Goal: Task Accomplishment & Management: Manage account settings

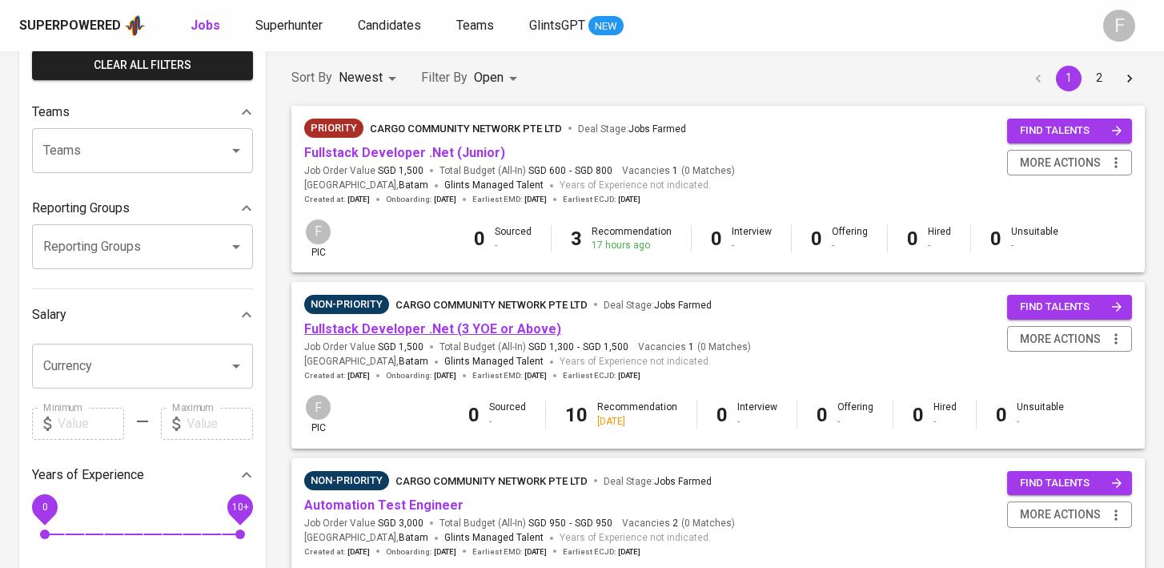
scroll to position [131, 0]
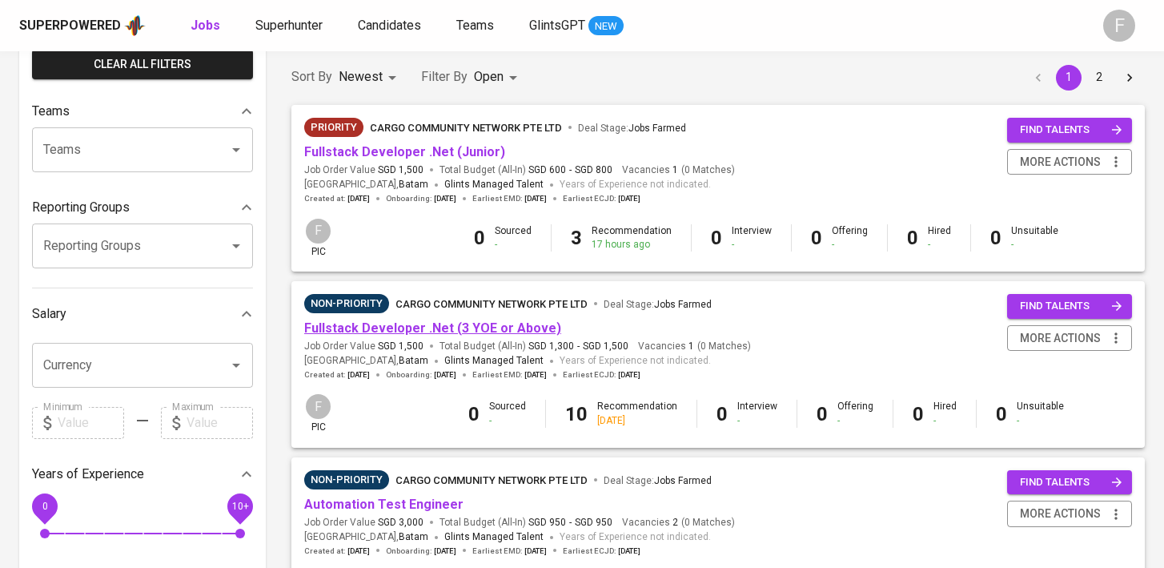
click at [468, 335] on link "Fullstack Developer .Net (3 YOE or Above)" at bounding box center [432, 327] width 257 height 15
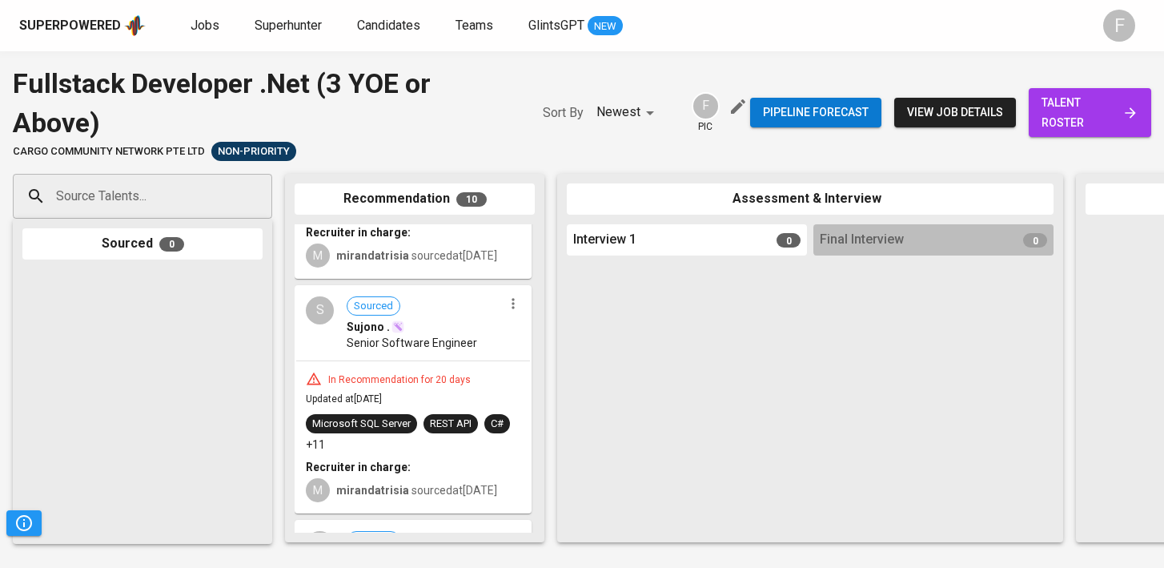
scroll to position [1244, 0]
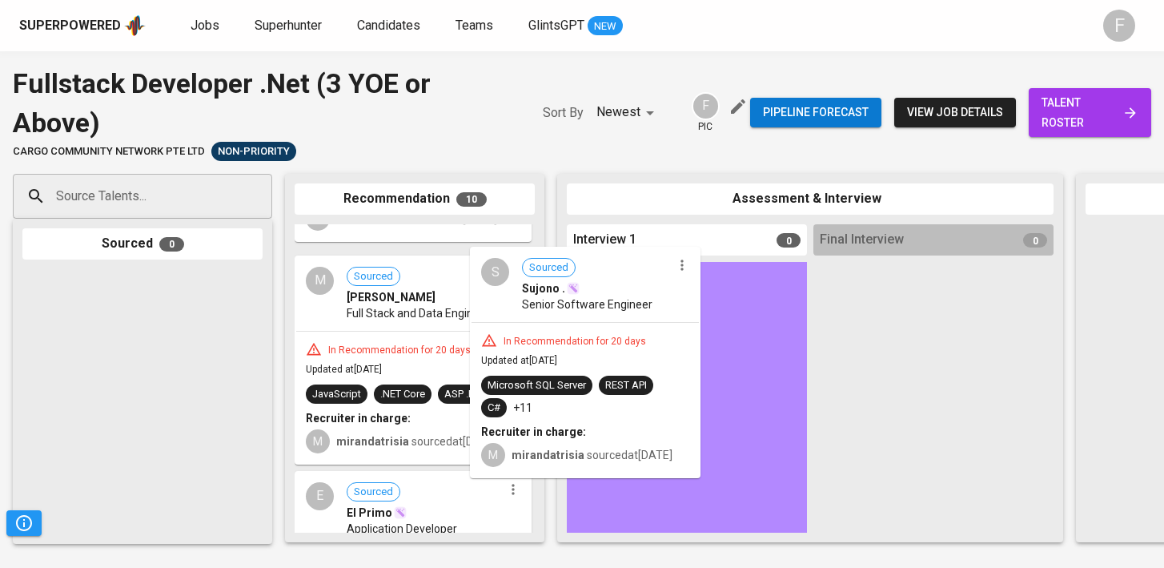
drag, startPoint x: 449, startPoint y: 345, endPoint x: 653, endPoint y: 344, distance: 204.2
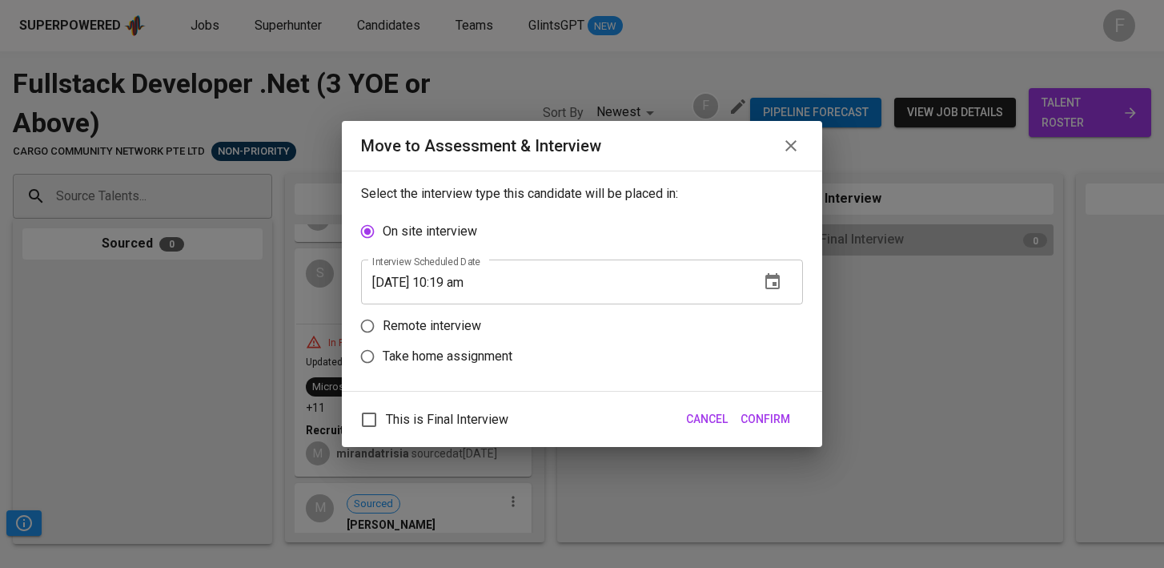
click at [420, 332] on p "Remote interview" at bounding box center [432, 325] width 98 height 19
click at [383, 332] on input "Remote interview" at bounding box center [367, 326] width 30 height 30
radio input "true"
click at [459, 314] on input "[DATE] 10:19 am" at bounding box center [554, 312] width 386 height 45
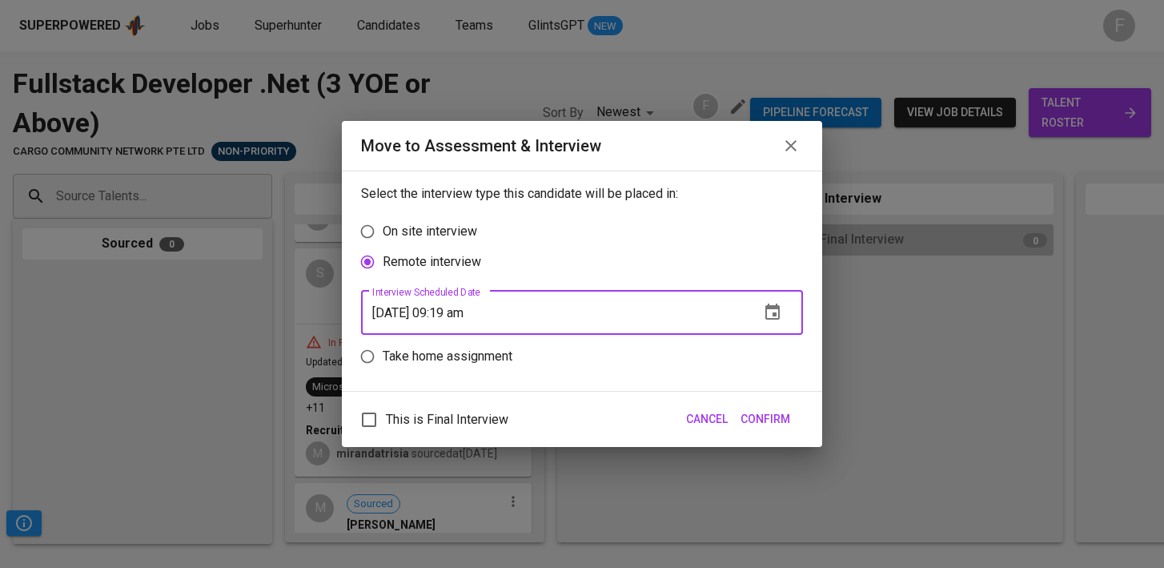
click at [472, 312] on input "[DATE] 09:19 am" at bounding box center [554, 312] width 386 height 45
type input "[DATE] 09:20 am"
click at [765, 424] on span "Confirm" at bounding box center [766, 419] width 50 height 20
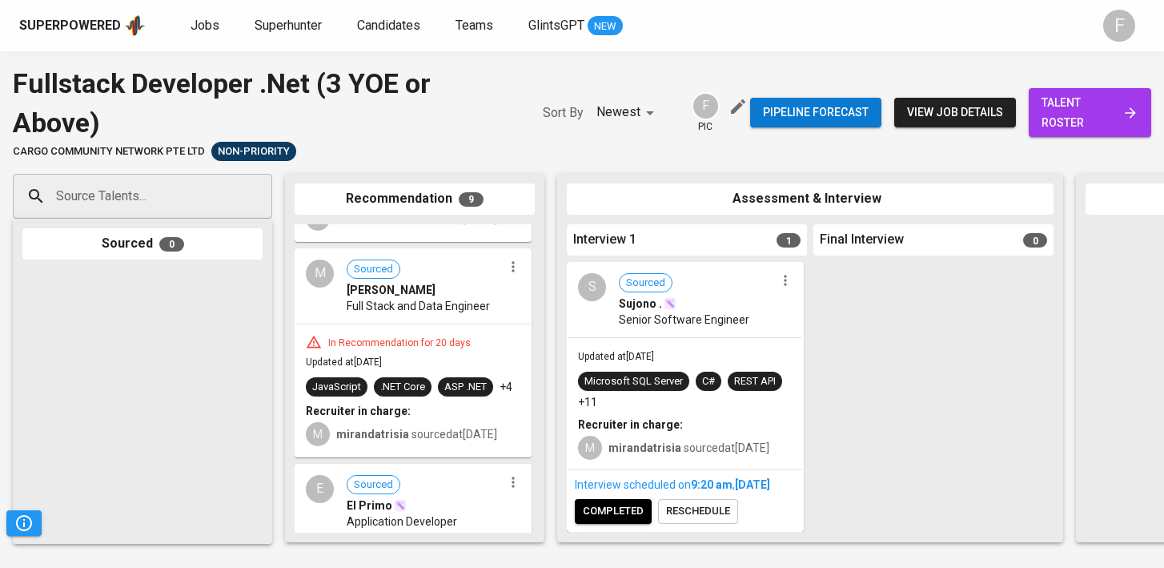
scroll to position [1253, 0]
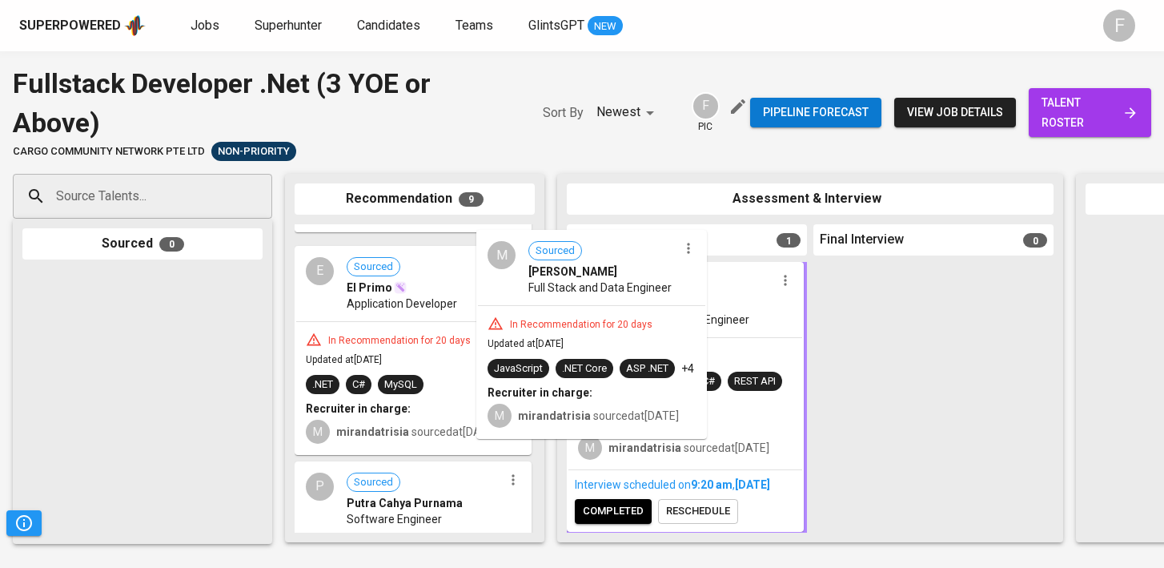
drag, startPoint x: 422, startPoint y: 441, endPoint x: 639, endPoint y: 435, distance: 217.1
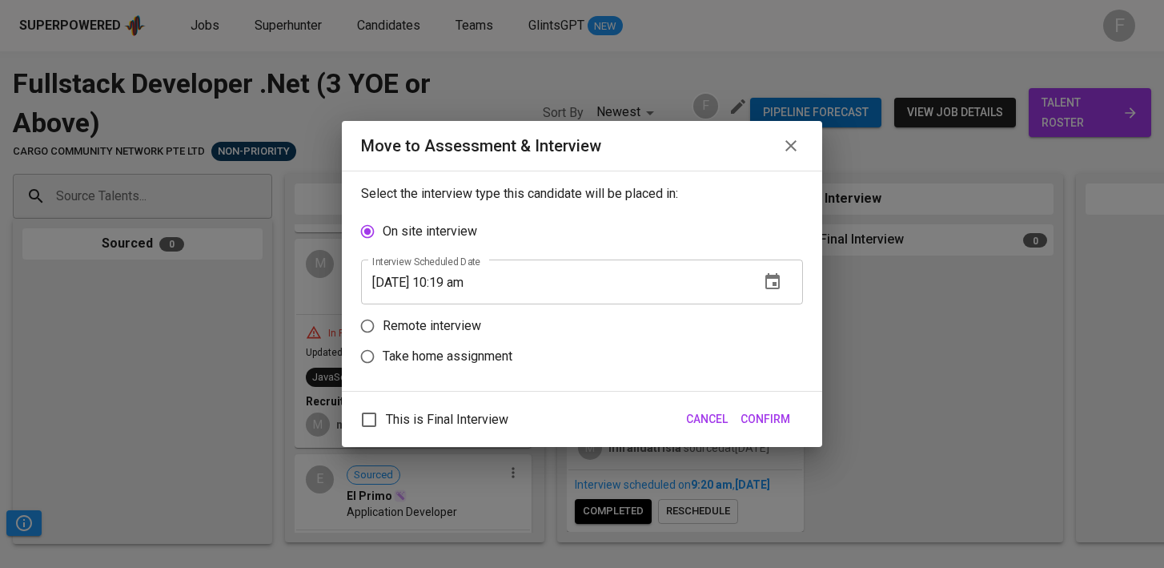
click at [445, 332] on p "Remote interview" at bounding box center [432, 325] width 98 height 19
click at [383, 332] on input "Remote interview" at bounding box center [367, 326] width 30 height 30
radio input "true"
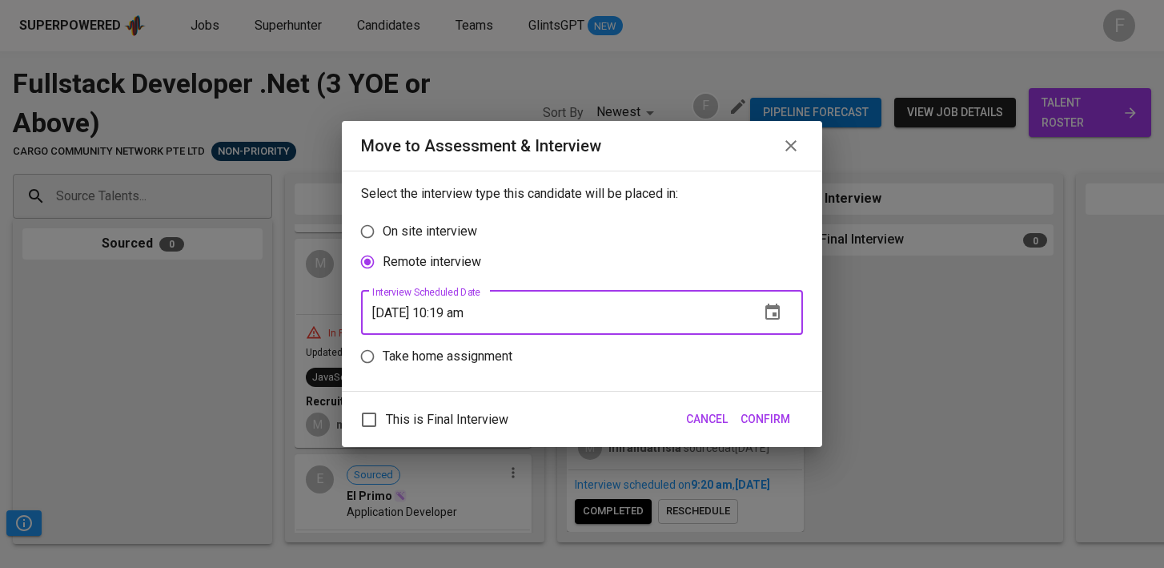
click at [455, 316] on input "[DATE] 10:19 am" at bounding box center [554, 312] width 386 height 45
type input "[DATE] 09:20 am"
click at [774, 424] on span "Confirm" at bounding box center [766, 419] width 50 height 20
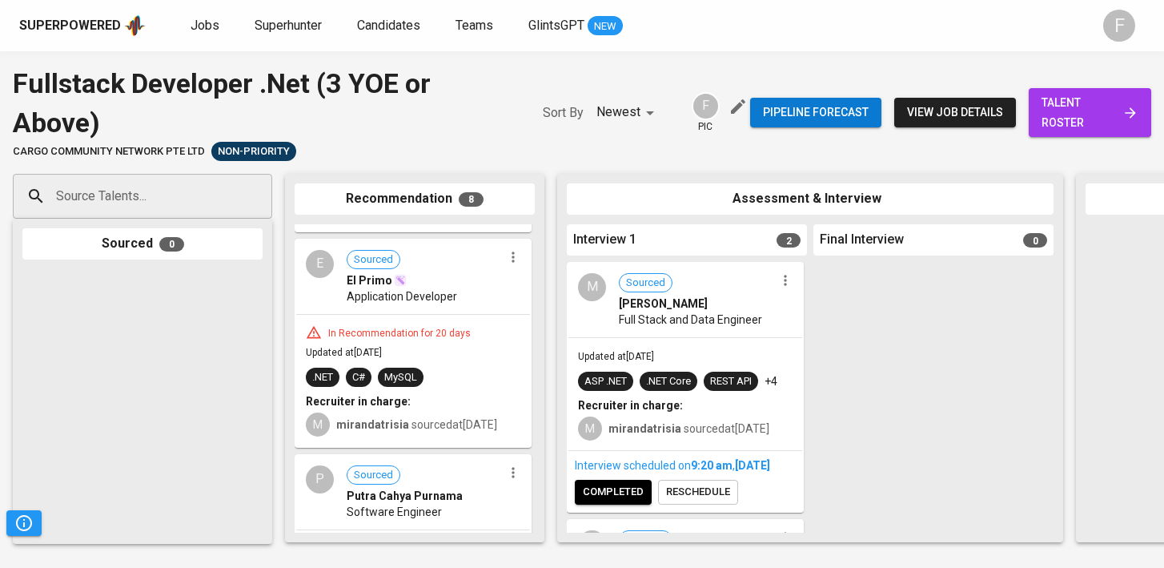
scroll to position [38, 0]
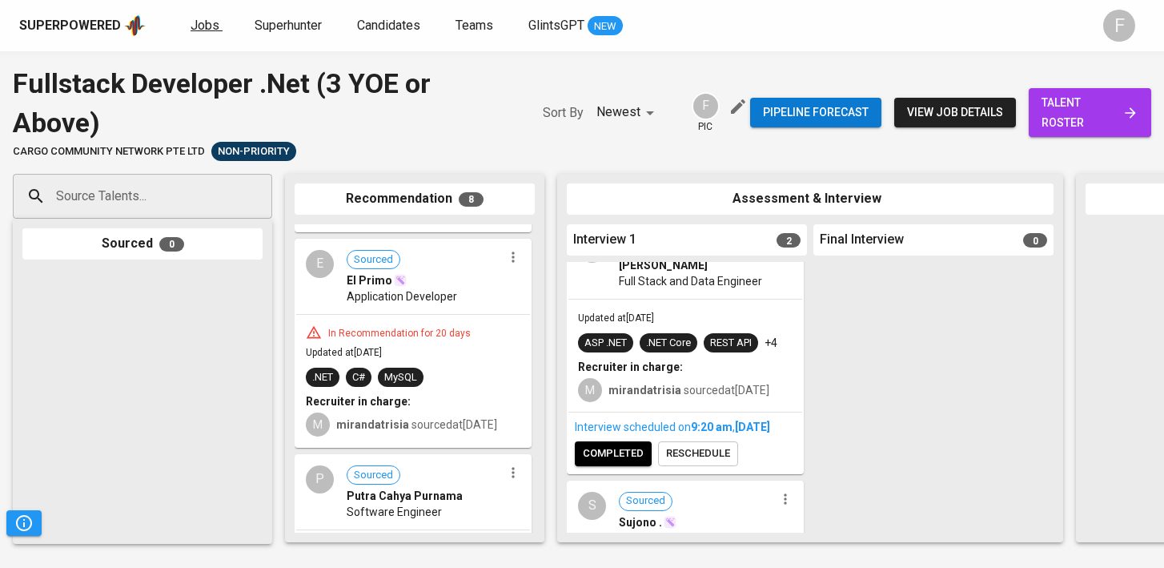
click at [198, 30] on span "Jobs" at bounding box center [205, 25] width 29 height 15
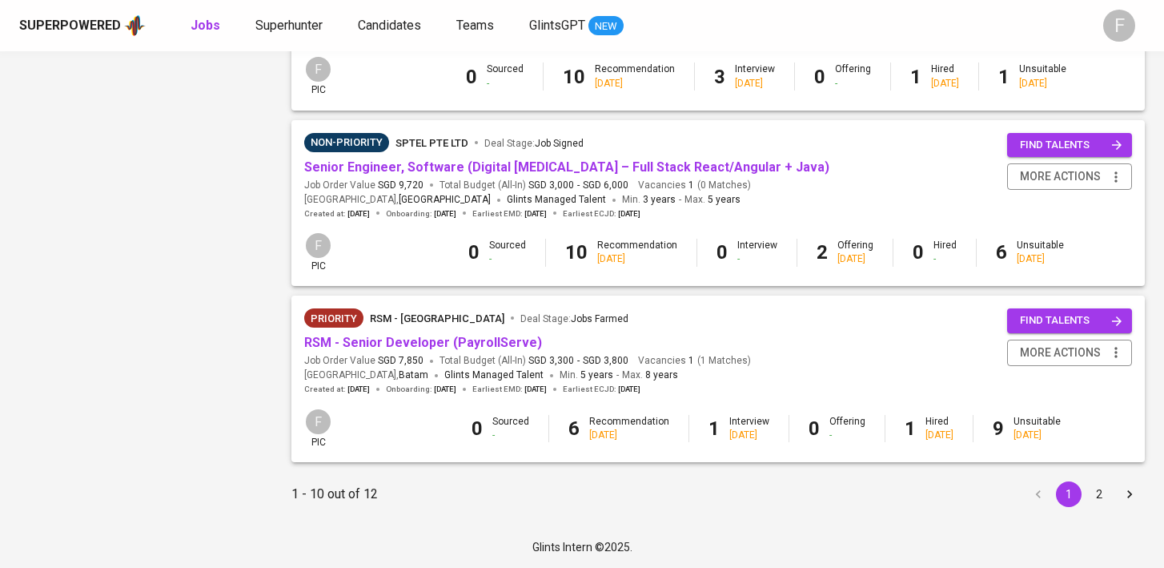
scroll to position [1532, 0]
click at [1099, 492] on button "2" at bounding box center [1100, 494] width 26 height 26
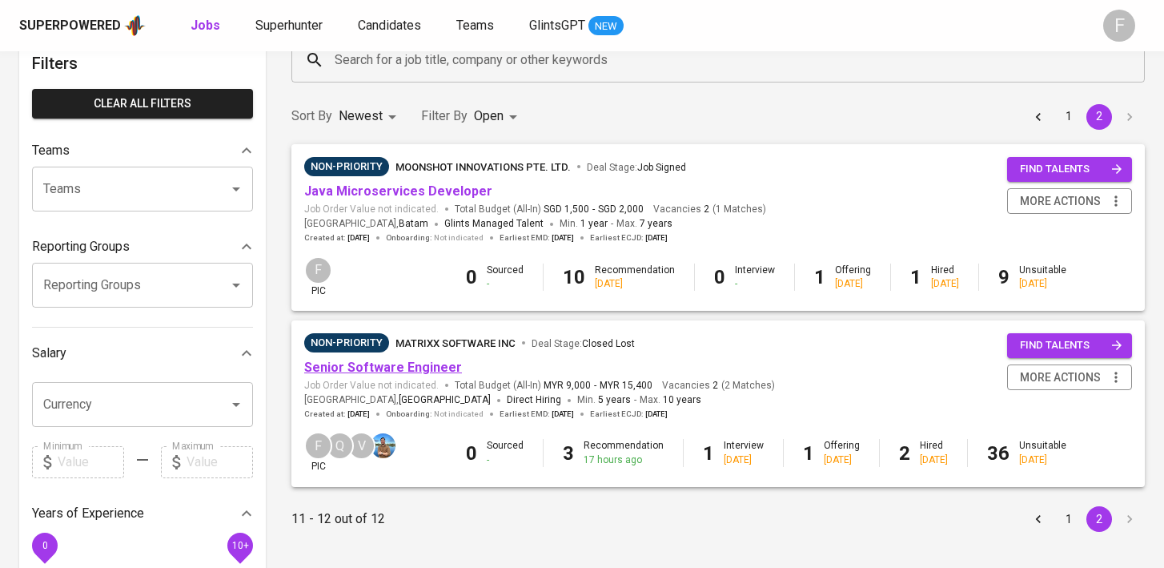
scroll to position [94, 0]
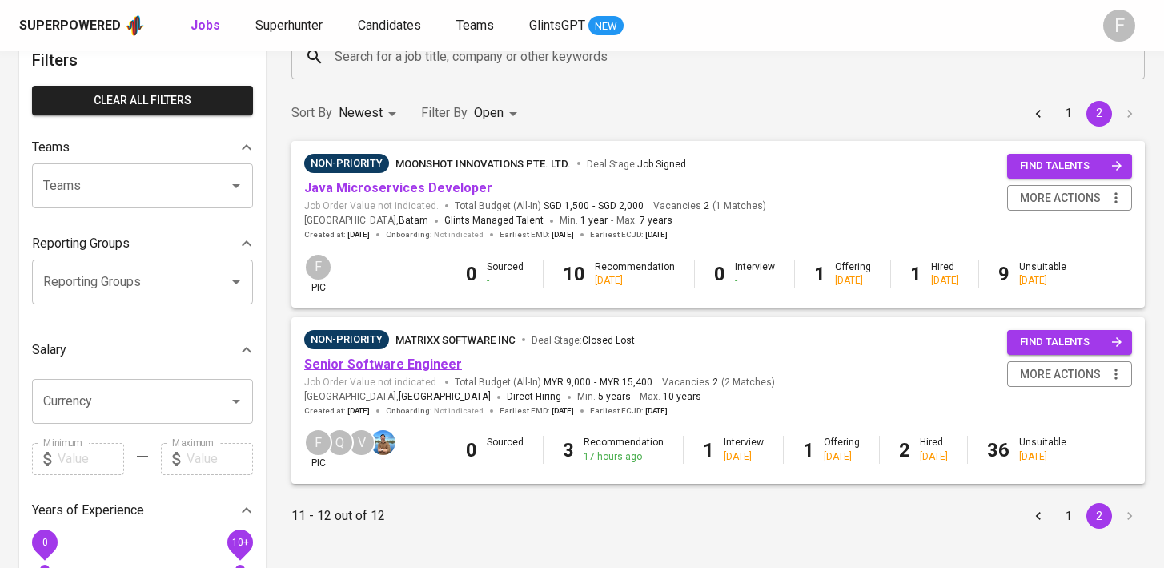
click at [374, 369] on link "Senior Software Engineer" at bounding box center [383, 363] width 158 height 15
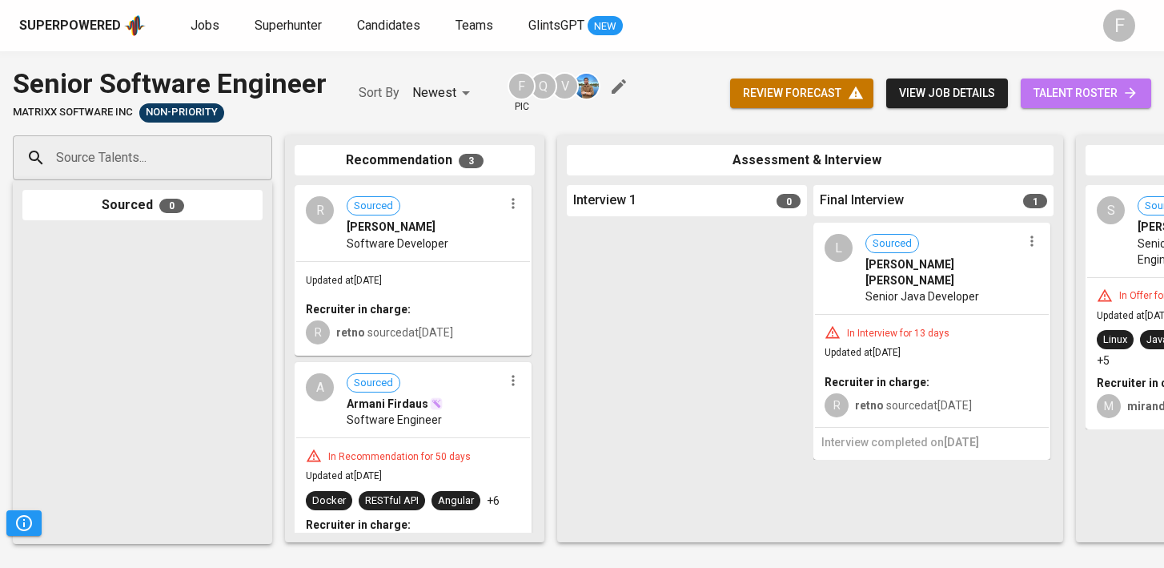
click at [1083, 101] on span "talent roster" at bounding box center [1086, 93] width 105 height 20
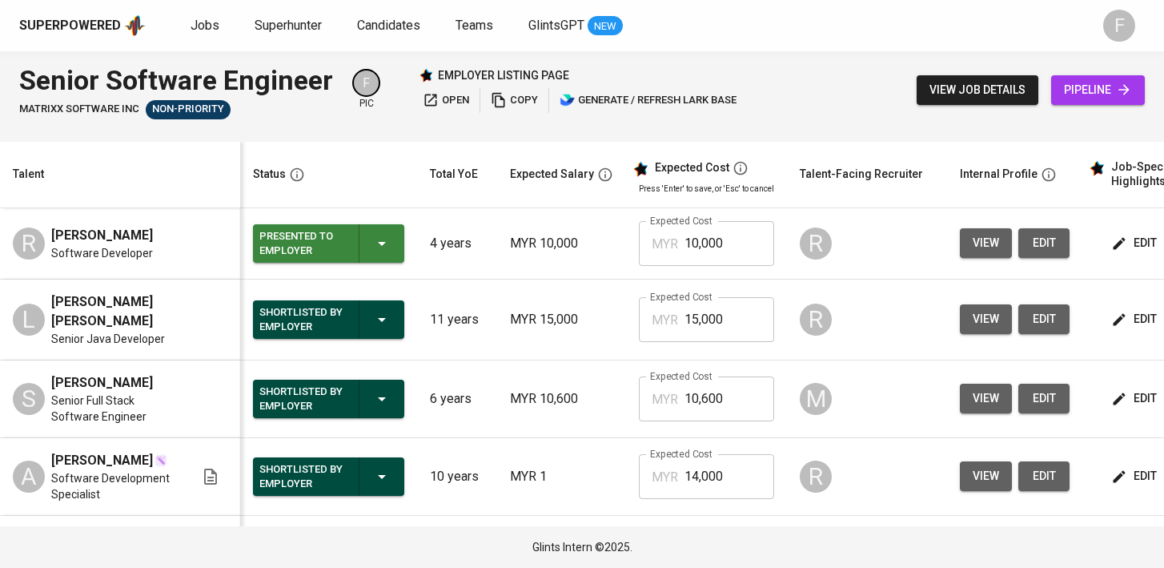
click at [513, 101] on span "copy" at bounding box center [514, 100] width 47 height 18
click at [215, 22] on span "Jobs" at bounding box center [205, 25] width 29 height 15
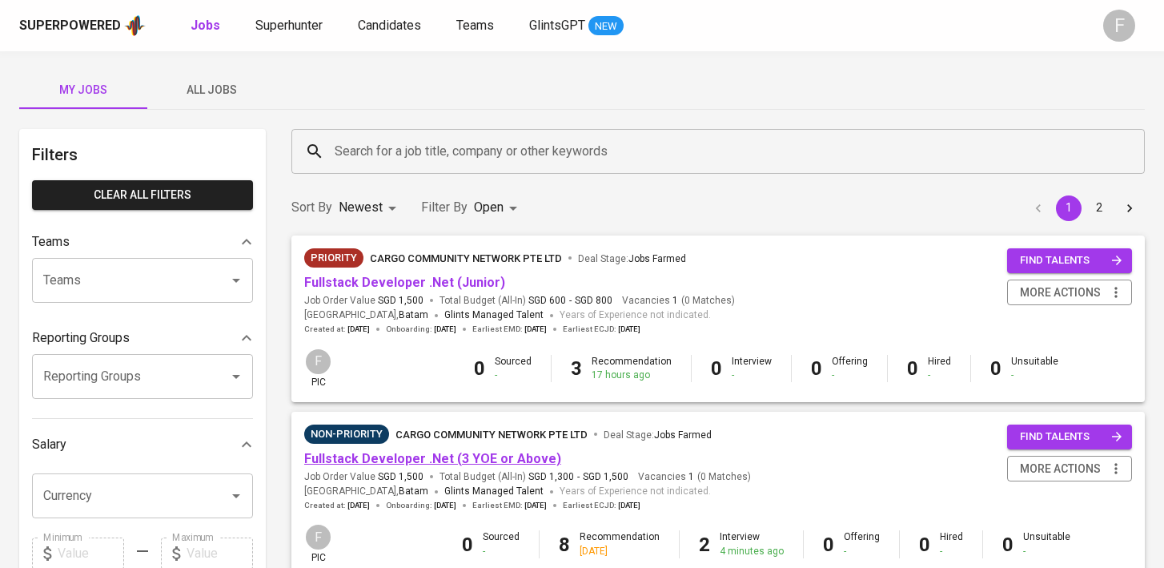
click at [454, 456] on link "Fullstack Developer .Net (3 YOE or Above)" at bounding box center [432, 458] width 257 height 15
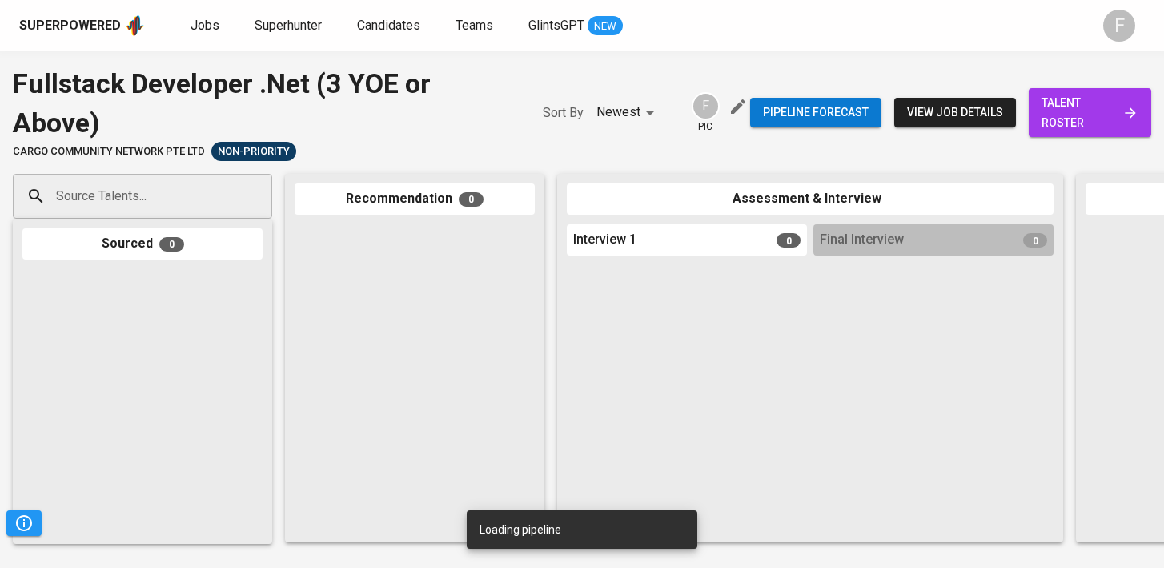
click at [1055, 105] on span "talent roster" at bounding box center [1090, 112] width 97 height 39
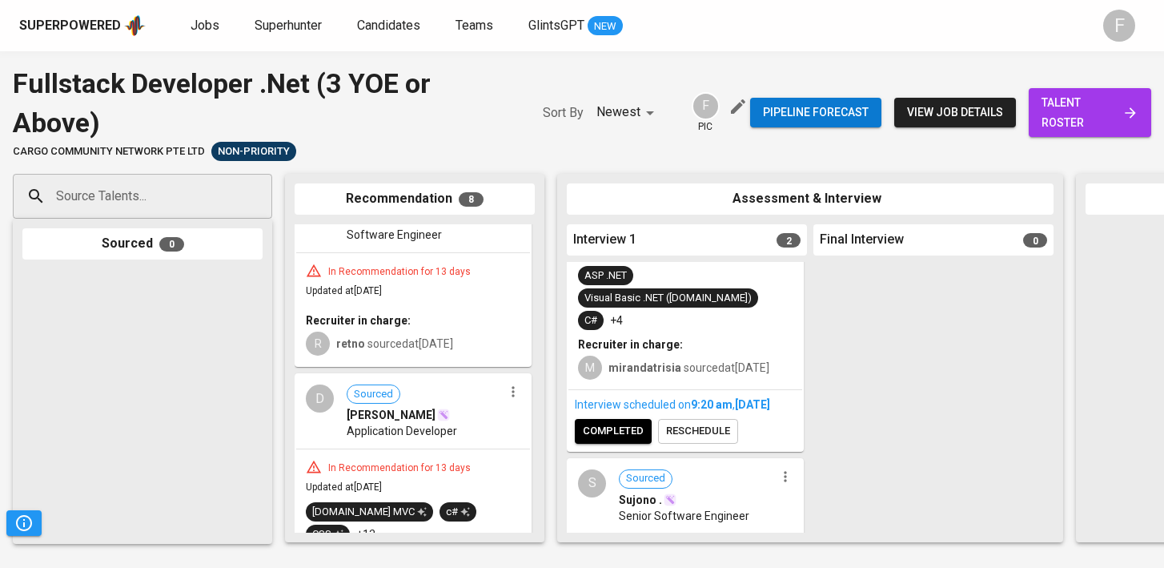
scroll to position [152, 0]
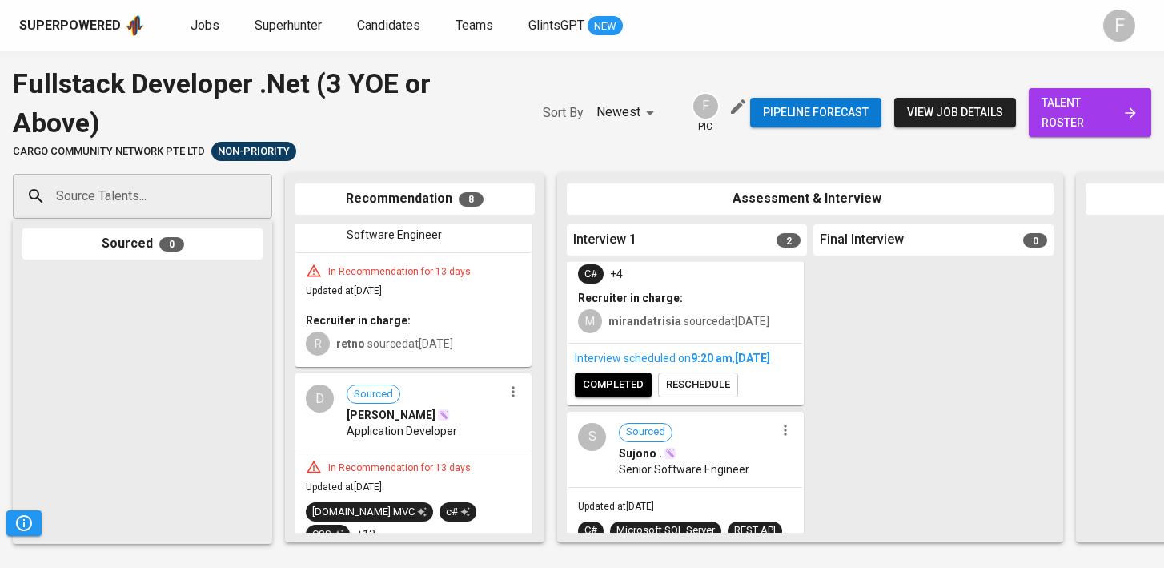
click at [616, 384] on span "completed" at bounding box center [613, 385] width 61 height 18
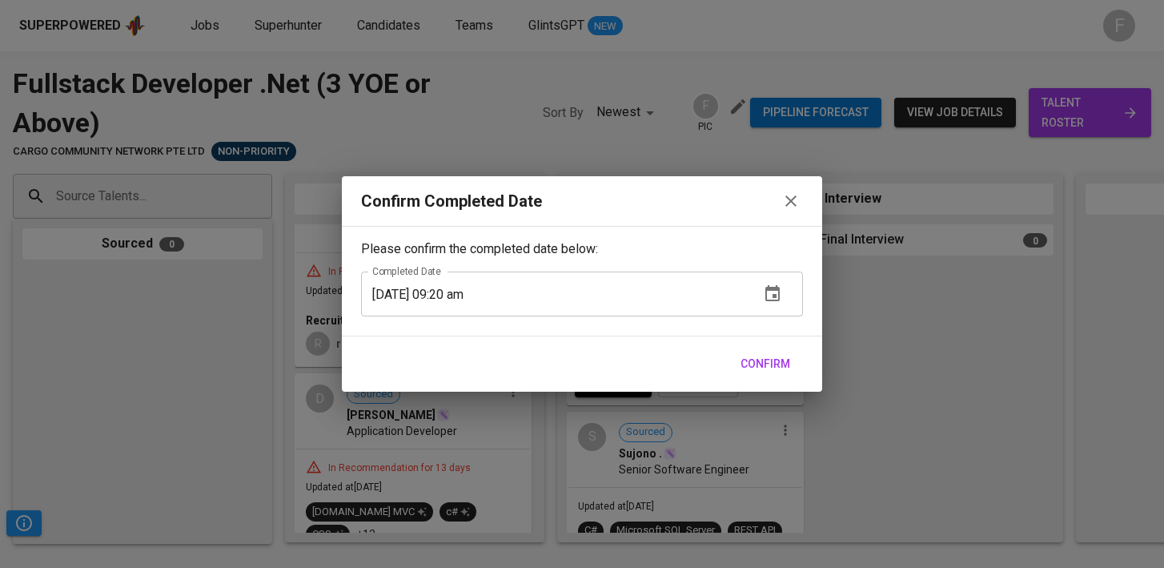
click at [761, 363] on span "Confirm" at bounding box center [766, 364] width 50 height 20
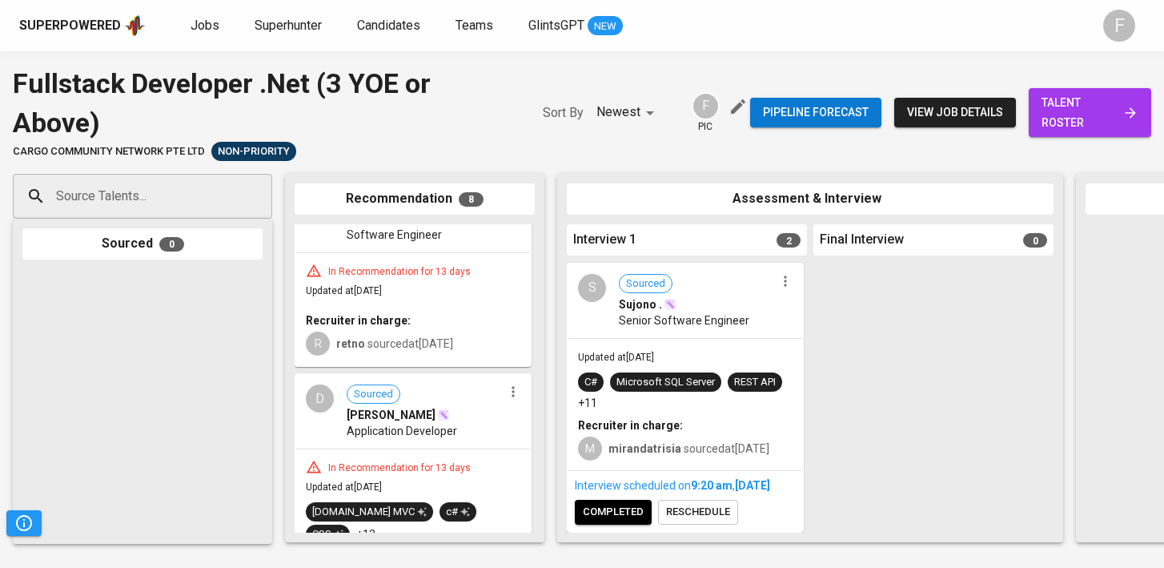
scroll to position [276, 0]
click at [601, 516] on span "completed" at bounding box center [613, 512] width 61 height 18
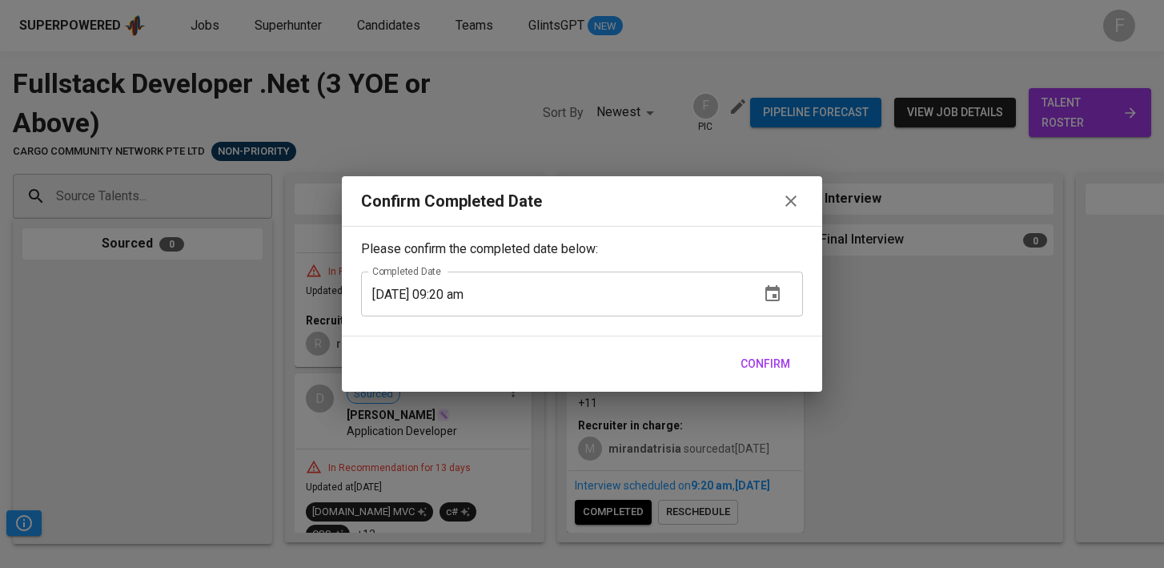
click at [777, 365] on span "Confirm" at bounding box center [766, 364] width 50 height 20
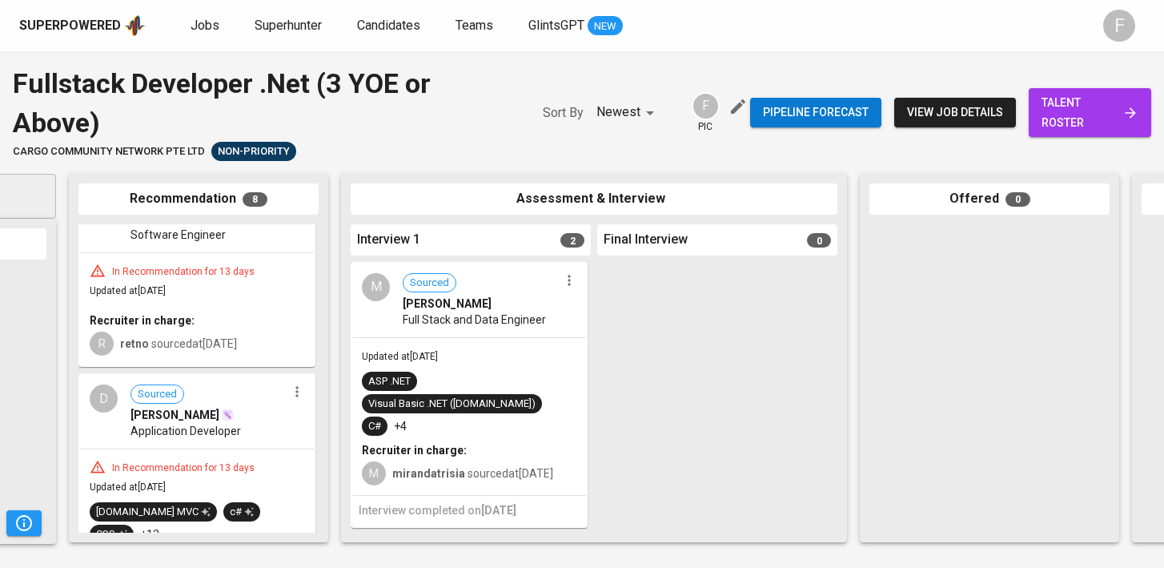
scroll to position [0, 227]
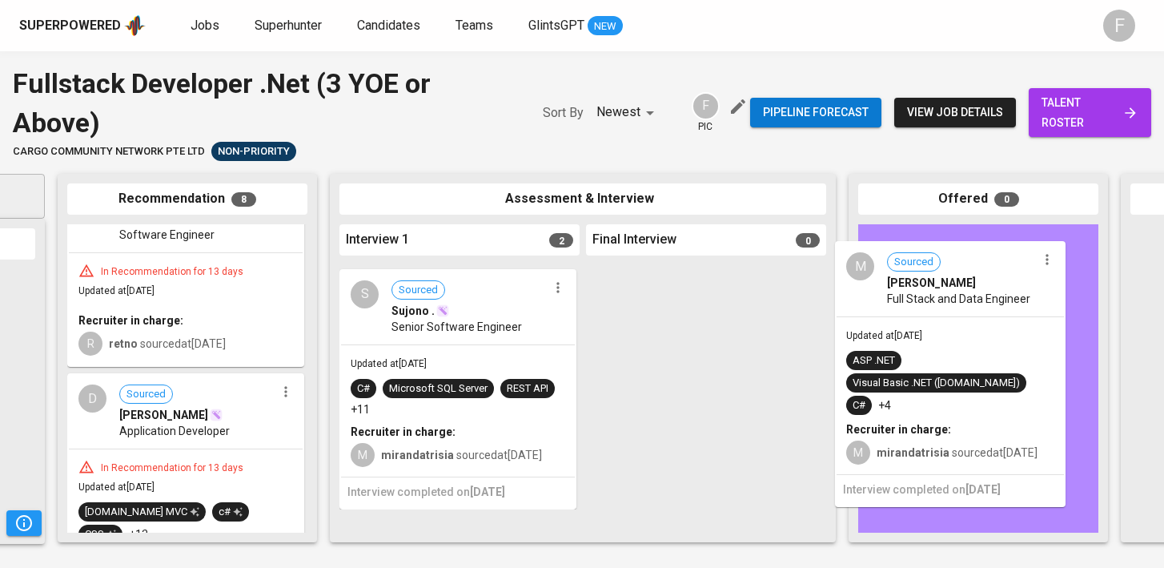
drag, startPoint x: 527, startPoint y: 380, endPoint x: 1032, endPoint y: 359, distance: 505.7
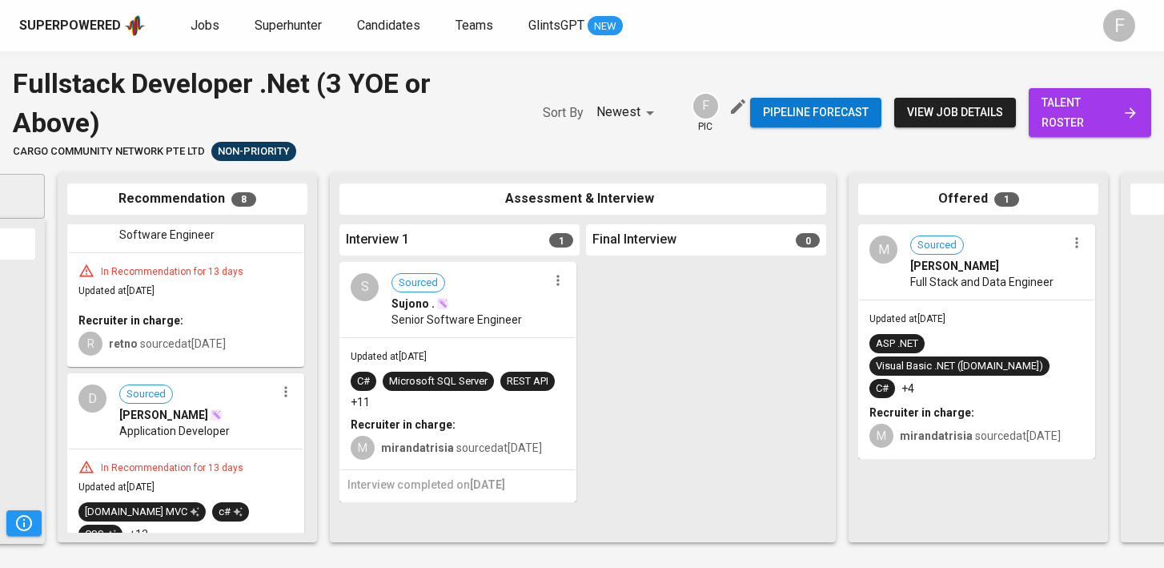
scroll to position [0, 225]
